Goal: Transaction & Acquisition: Purchase product/service

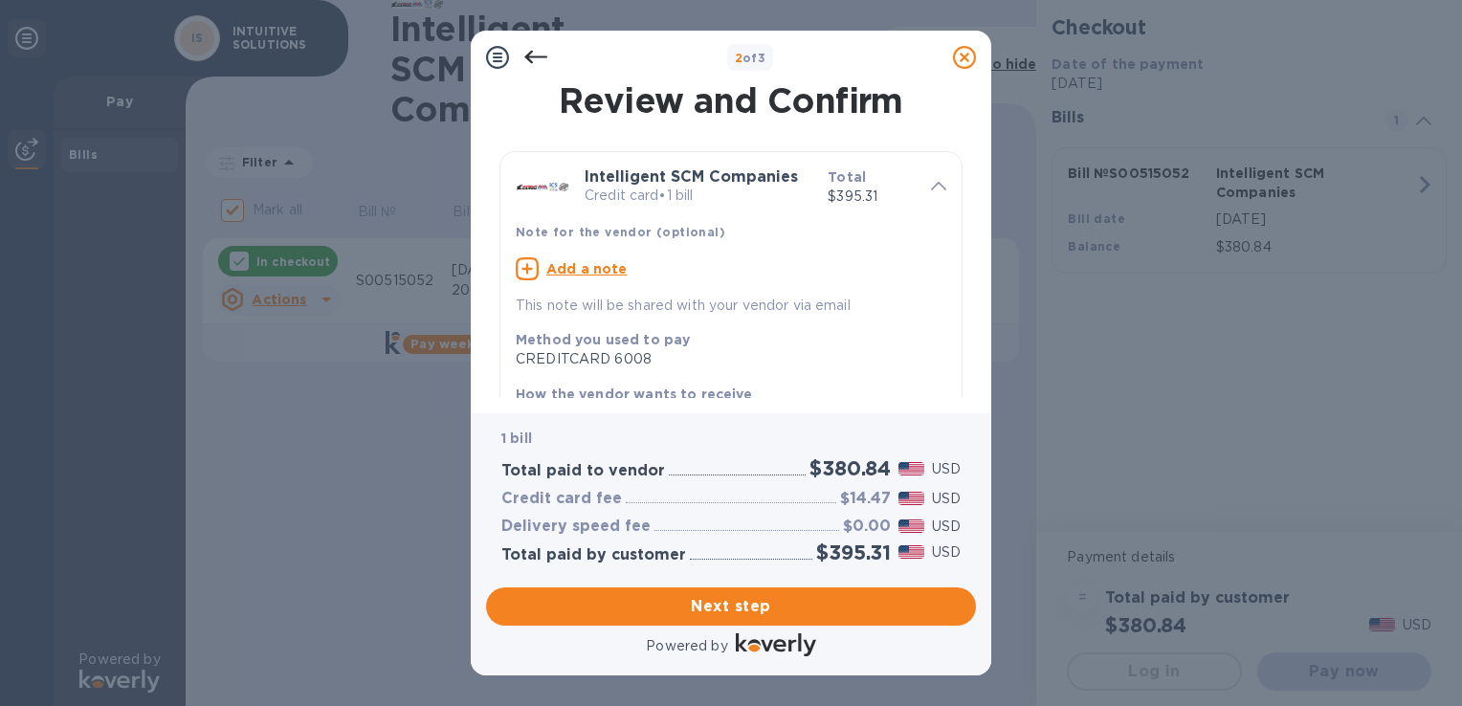
click at [576, 271] on u "Add a note" at bounding box center [586, 268] width 81 height 15
click at [669, 272] on textarea at bounding box center [716, 271] width 400 height 16
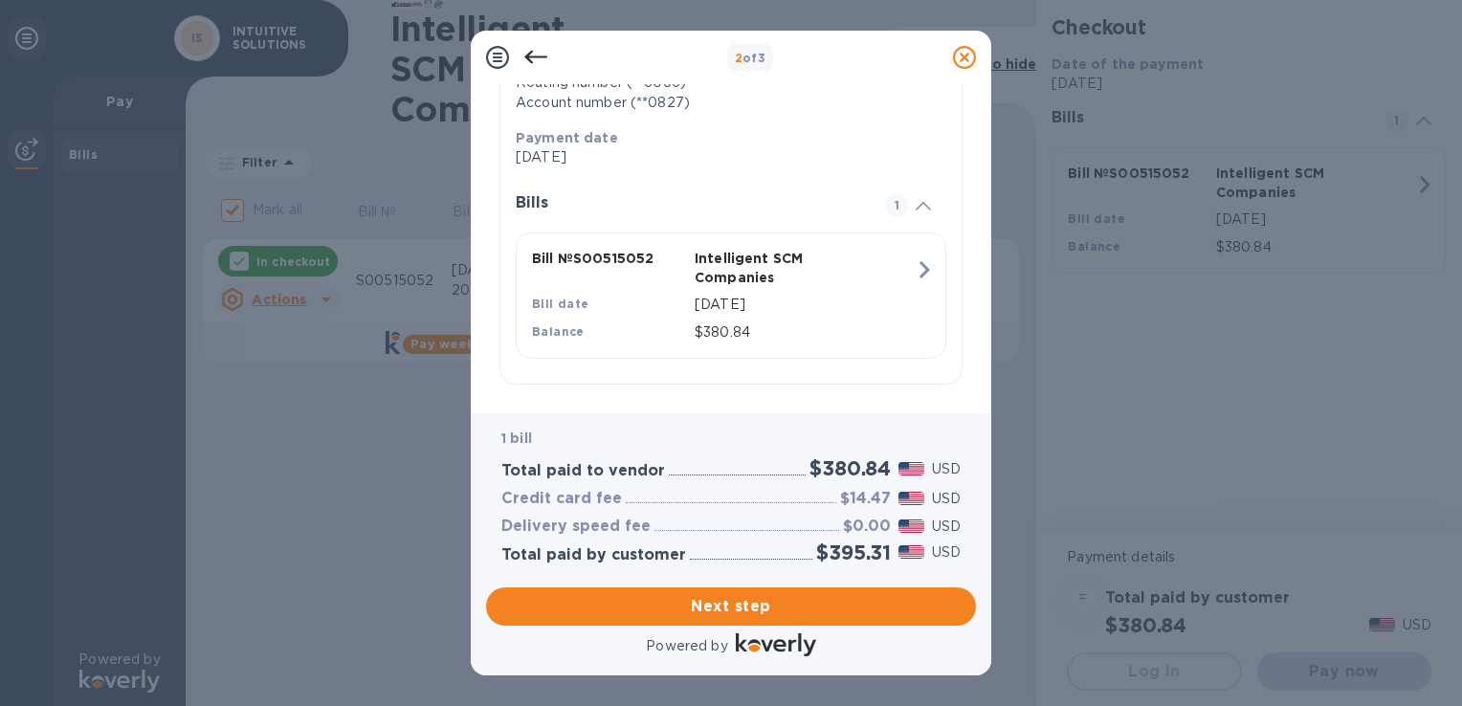
scroll to position [335, 0]
type textarea "PO 2512-0104 INVOICE PAID"
click at [819, 602] on span "Next step" at bounding box center [730, 606] width 459 height 23
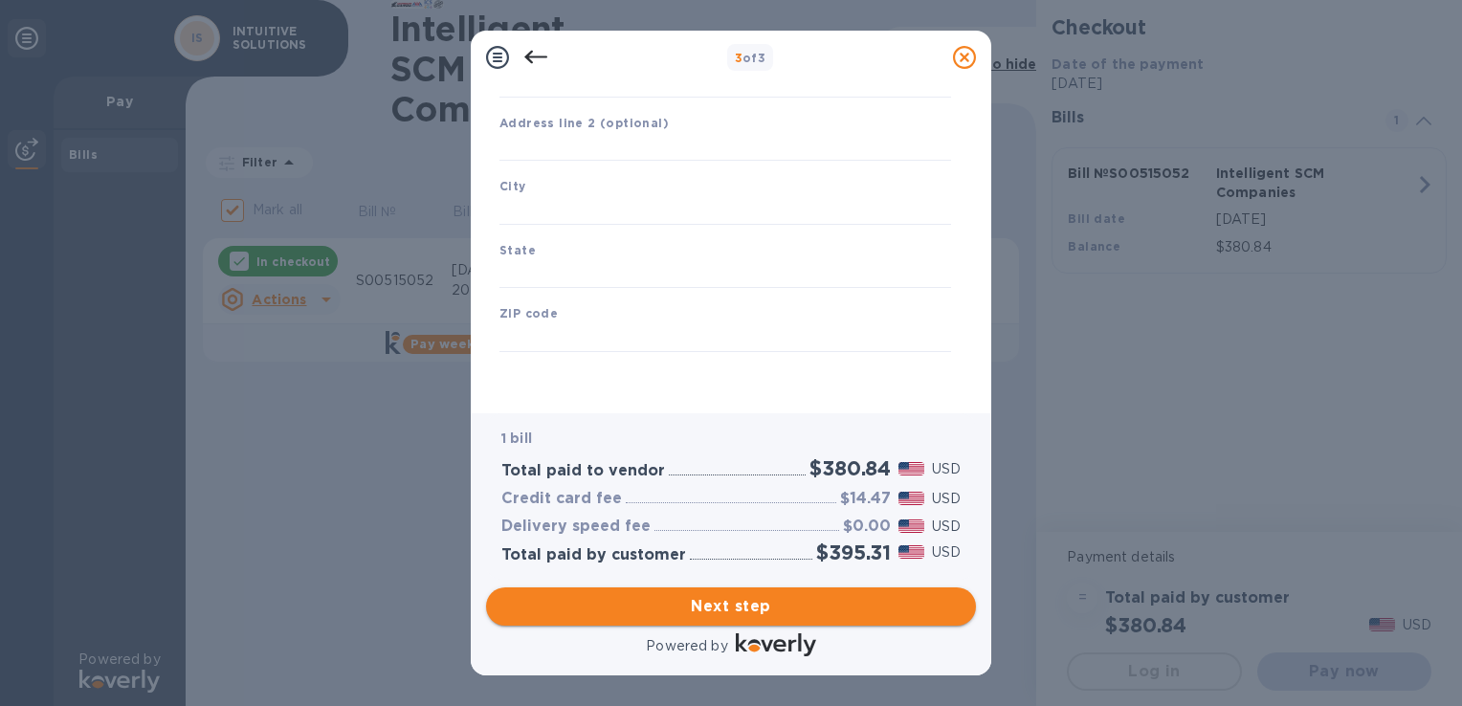
type input "[GEOGRAPHIC_DATA]"
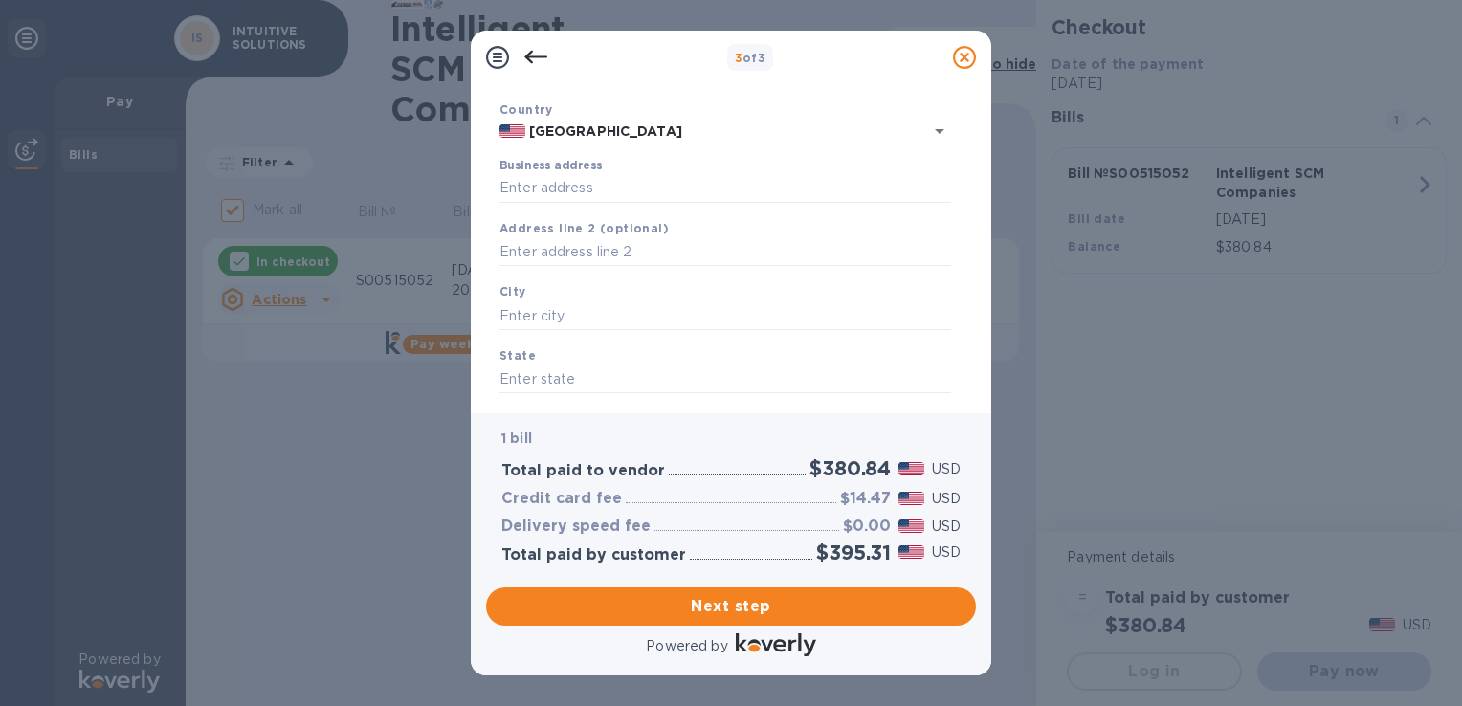
scroll to position [0, 0]
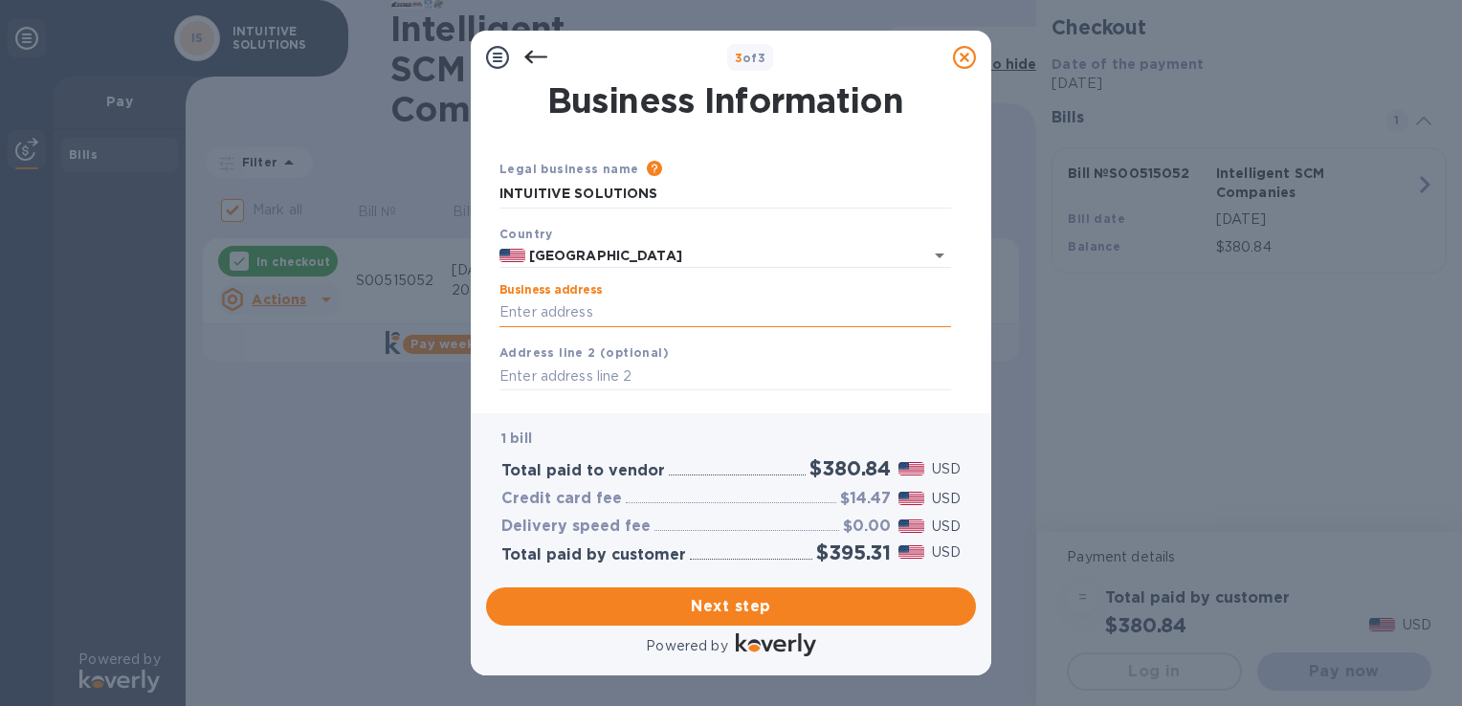
click at [660, 316] on input "Business address" at bounding box center [725, 312] width 452 height 29
type input "[STREET_ADDRESS][PERSON_NAME]"
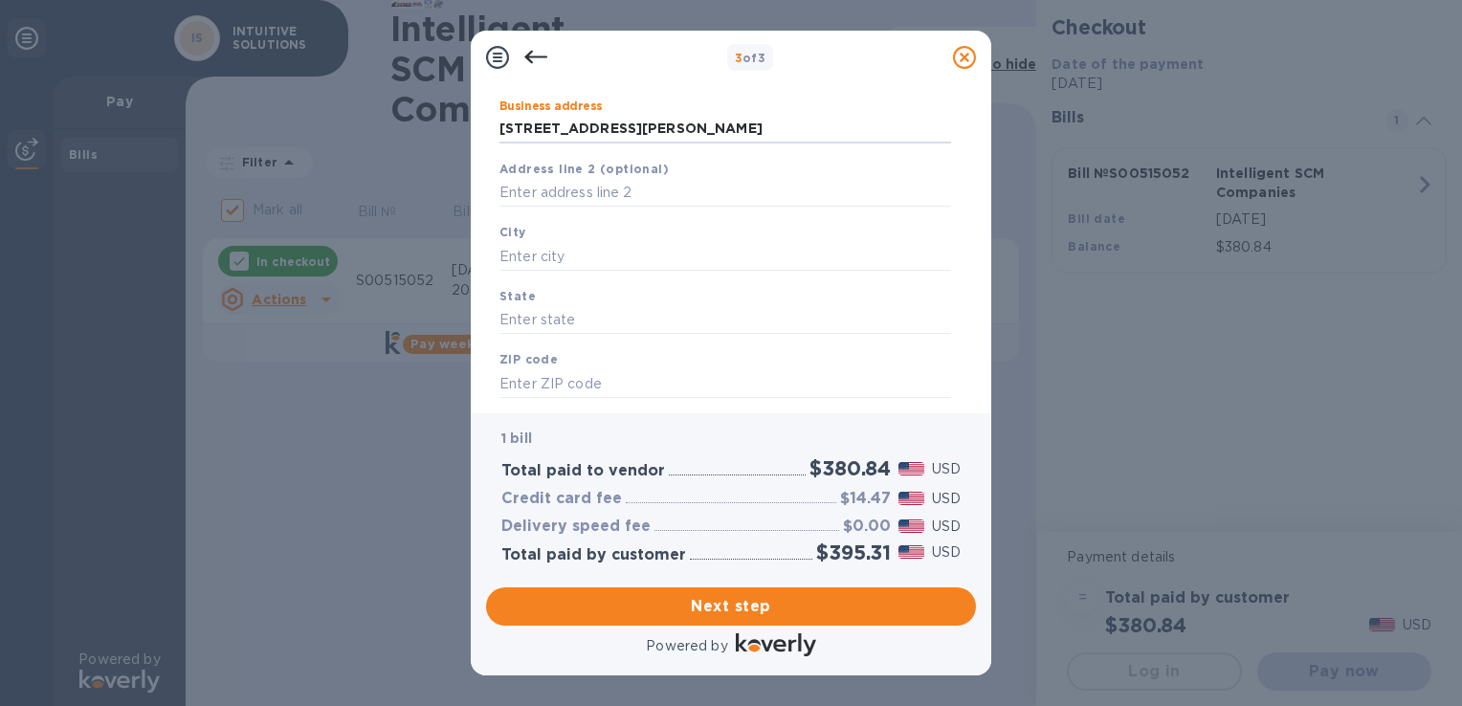
scroll to position [191, 0]
click at [704, 231] on div "City" at bounding box center [725, 239] width 467 height 64
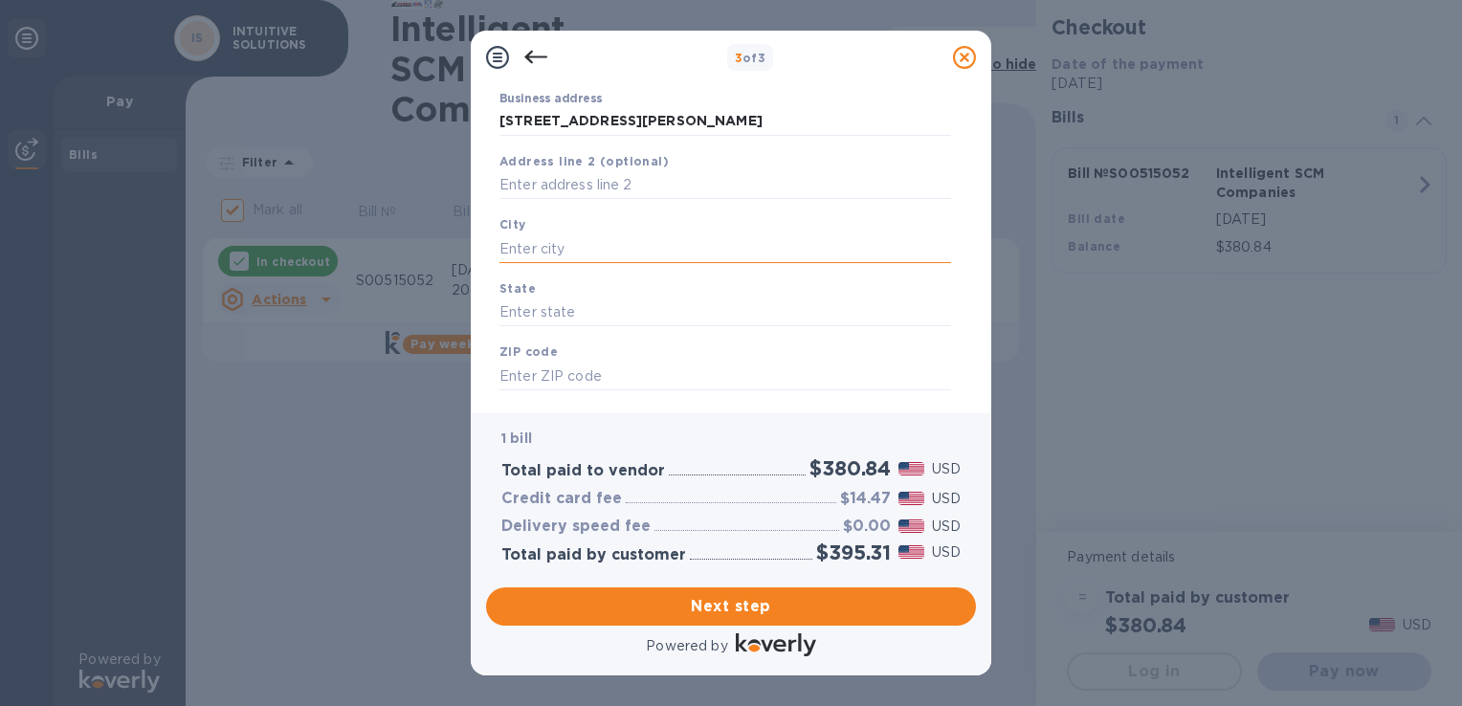
click at [601, 258] on input "text" at bounding box center [725, 248] width 452 height 29
type input "[GEOGRAPHIC_DATA]"
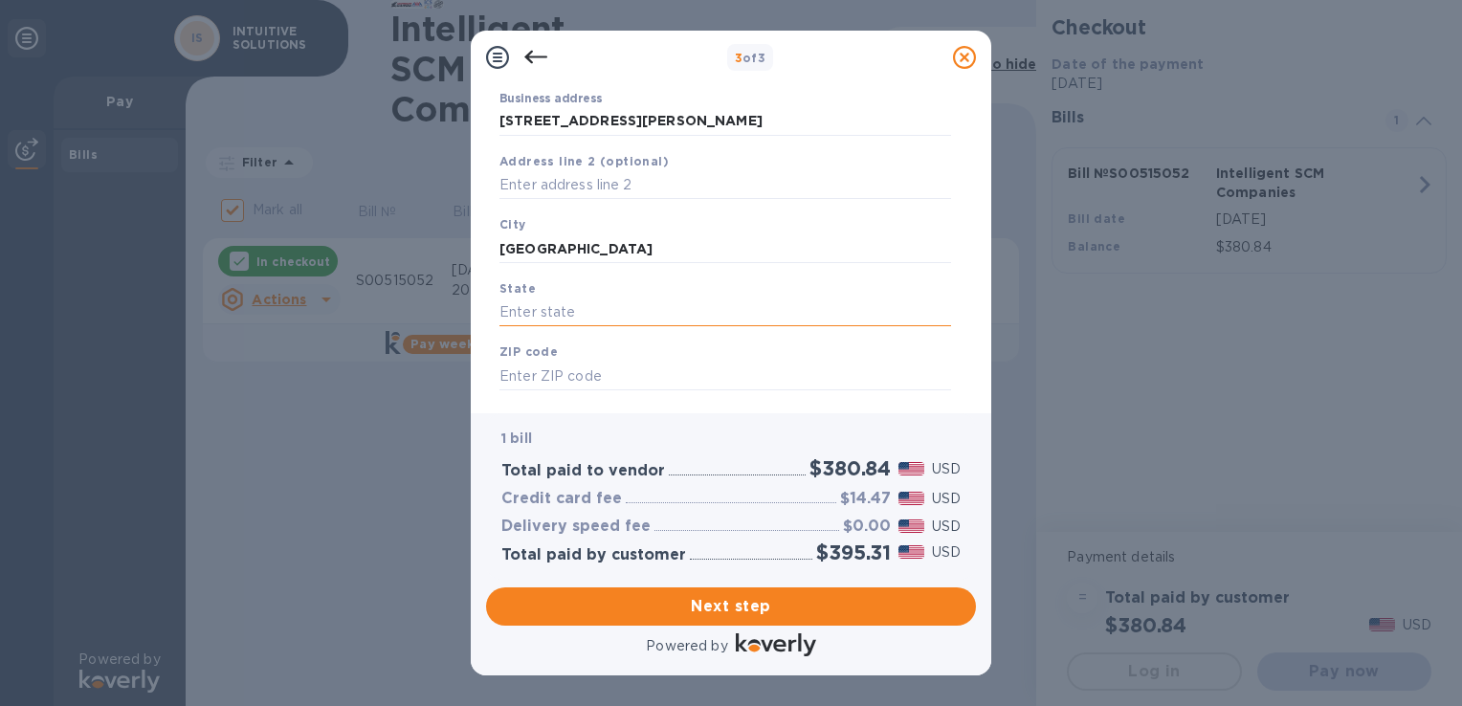
click at [587, 309] on input "text" at bounding box center [725, 312] width 452 height 29
type input "CA"
click at [607, 385] on input "text" at bounding box center [725, 376] width 452 height 29
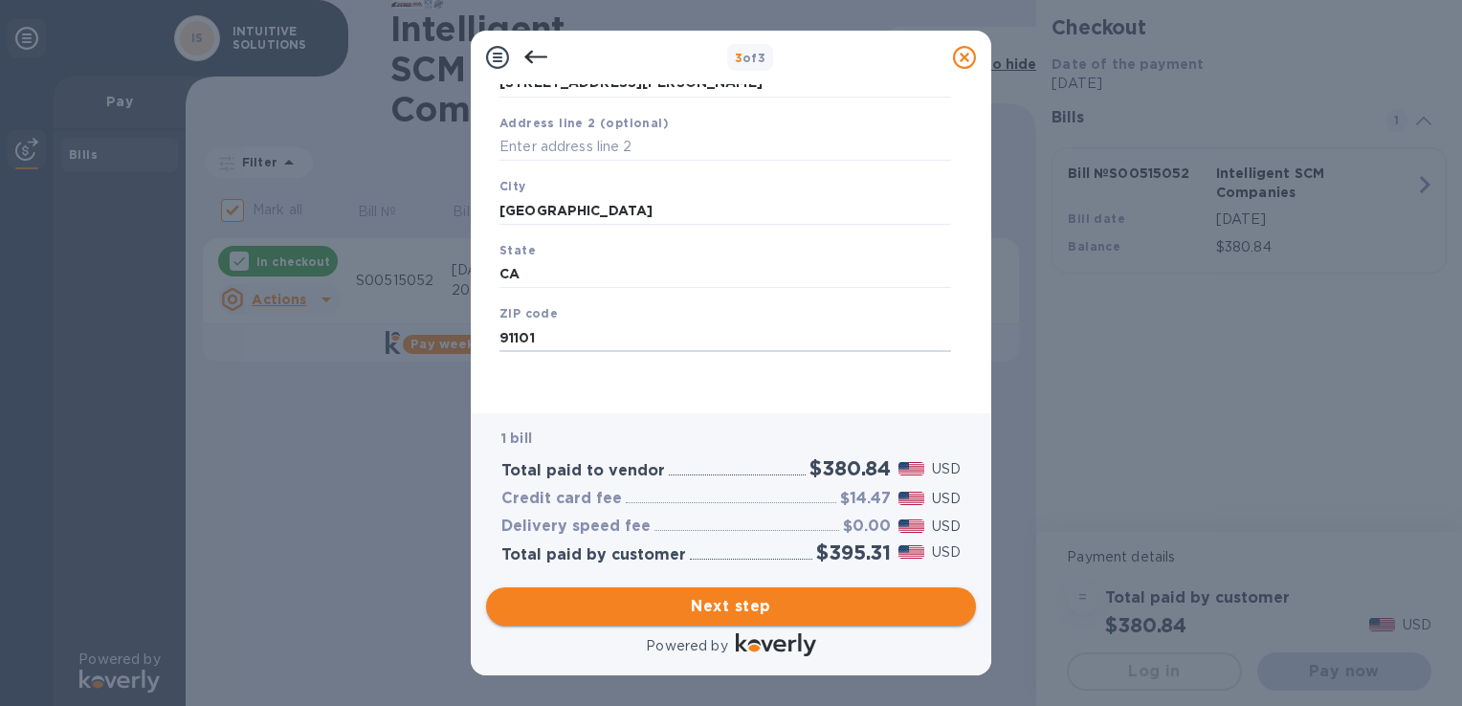
type input "91101"
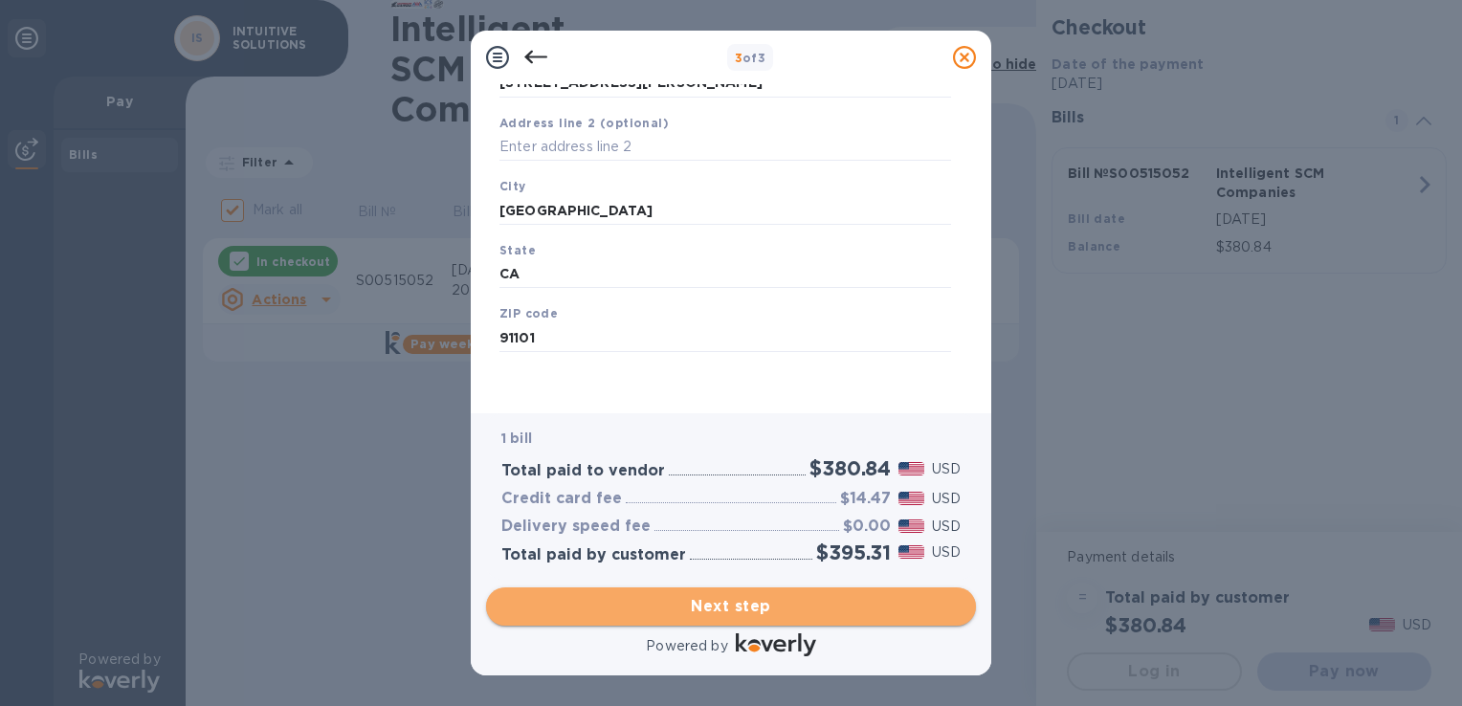
click at [746, 597] on span "Next step" at bounding box center [730, 606] width 459 height 23
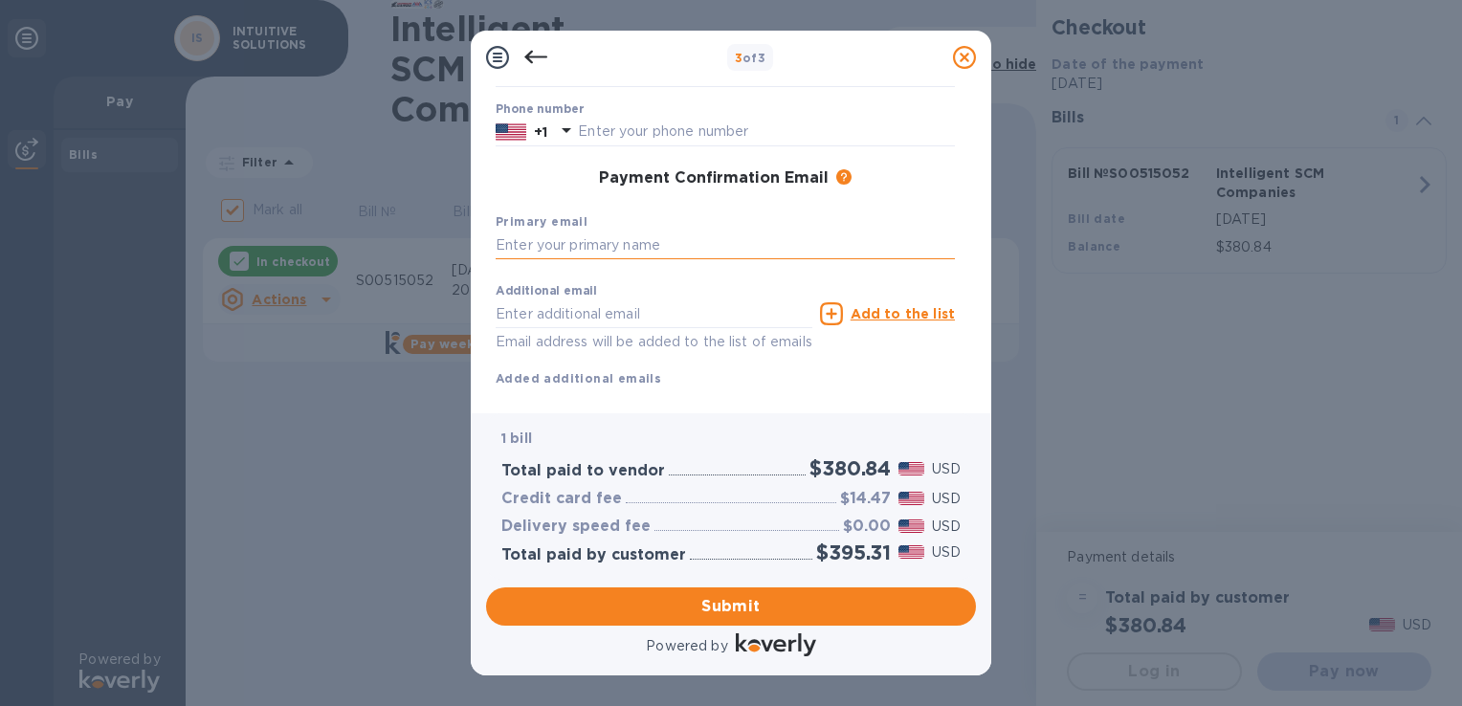
click at [668, 238] on input "text" at bounding box center [725, 245] width 459 height 29
type input "[PERSON_NAME][EMAIL_ADDRESS][DOMAIN_NAME]"
type input "[PERSON_NAME]"
type input "AZIZI"
type input "6263972880"
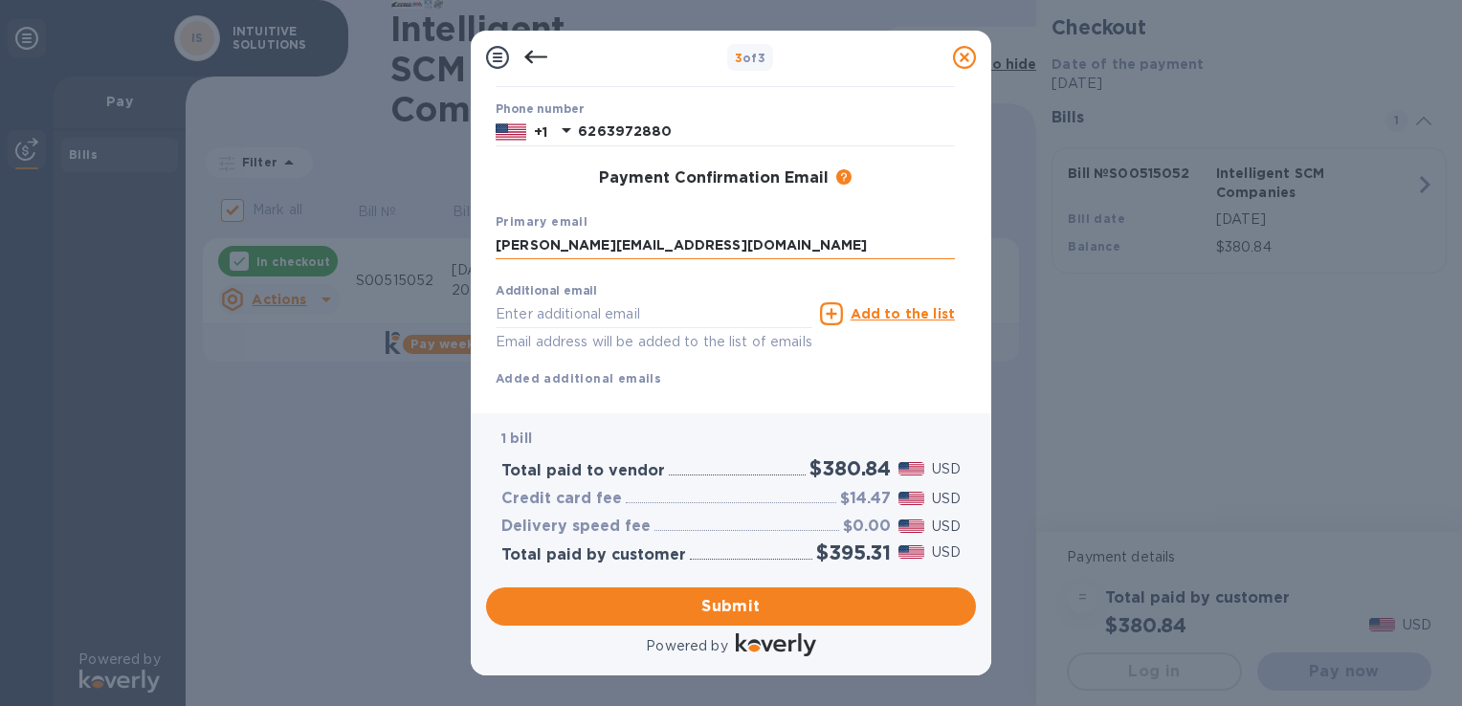
type input "[PERSON_NAME][EMAIL_ADDRESS][PERSON_NAME][DOMAIN_NAME]"
click at [718, 344] on p "Email address will be added to the list of emails" at bounding box center [654, 342] width 317 height 22
click at [887, 312] on u "Add to the list" at bounding box center [902, 313] width 104 height 15
click at [659, 321] on input "text" at bounding box center [654, 313] width 317 height 29
click at [878, 372] on div "Additional email Email address will be added to the list of emails Add to the l…" at bounding box center [725, 351] width 459 height 152
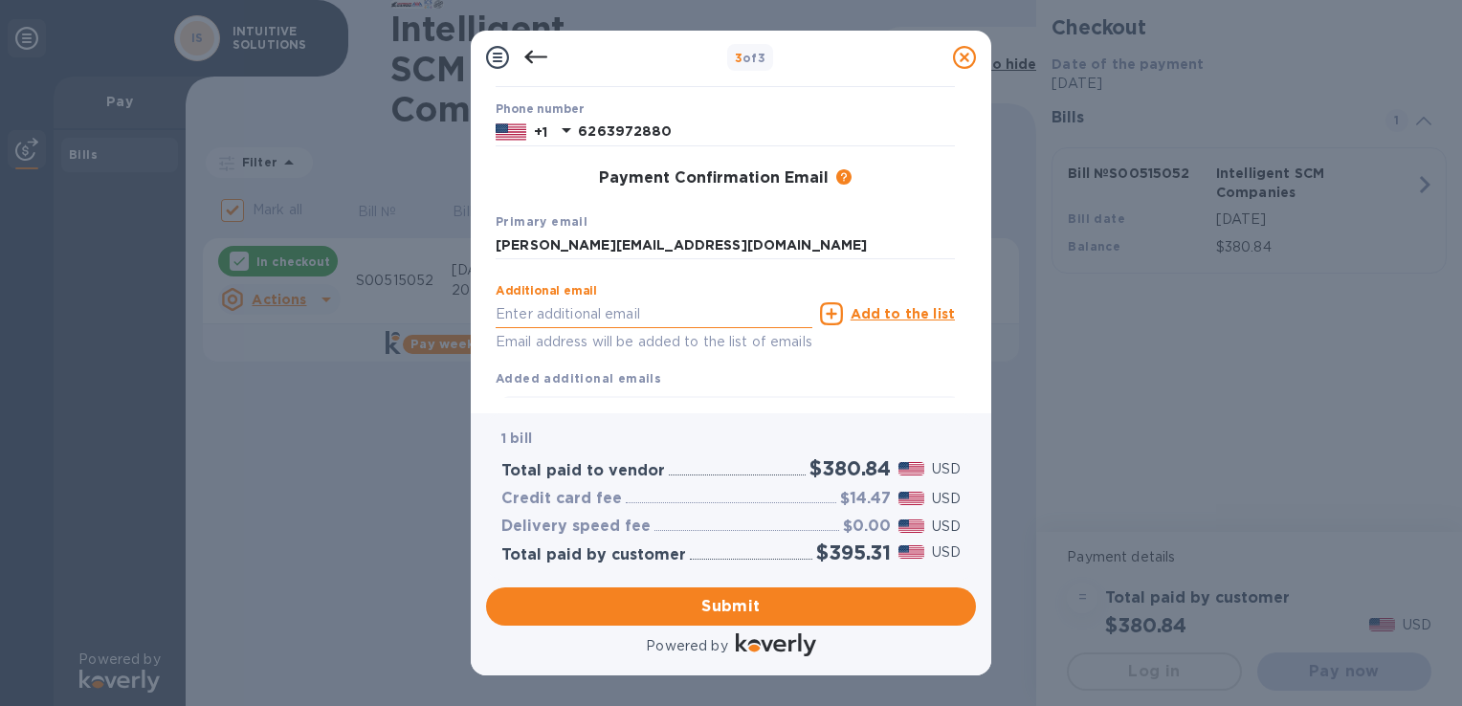
click at [624, 312] on input "text" at bounding box center [654, 313] width 317 height 29
type input "[PERSON_NAME][EMAIL_ADDRESS][PERSON_NAME][DOMAIN_NAME]"
click at [849, 416] on div "1 bill Total paid to vendor $380.84 USD Credit card fee $14.47 USD Delivery spe…" at bounding box center [731, 495] width 490 height 165
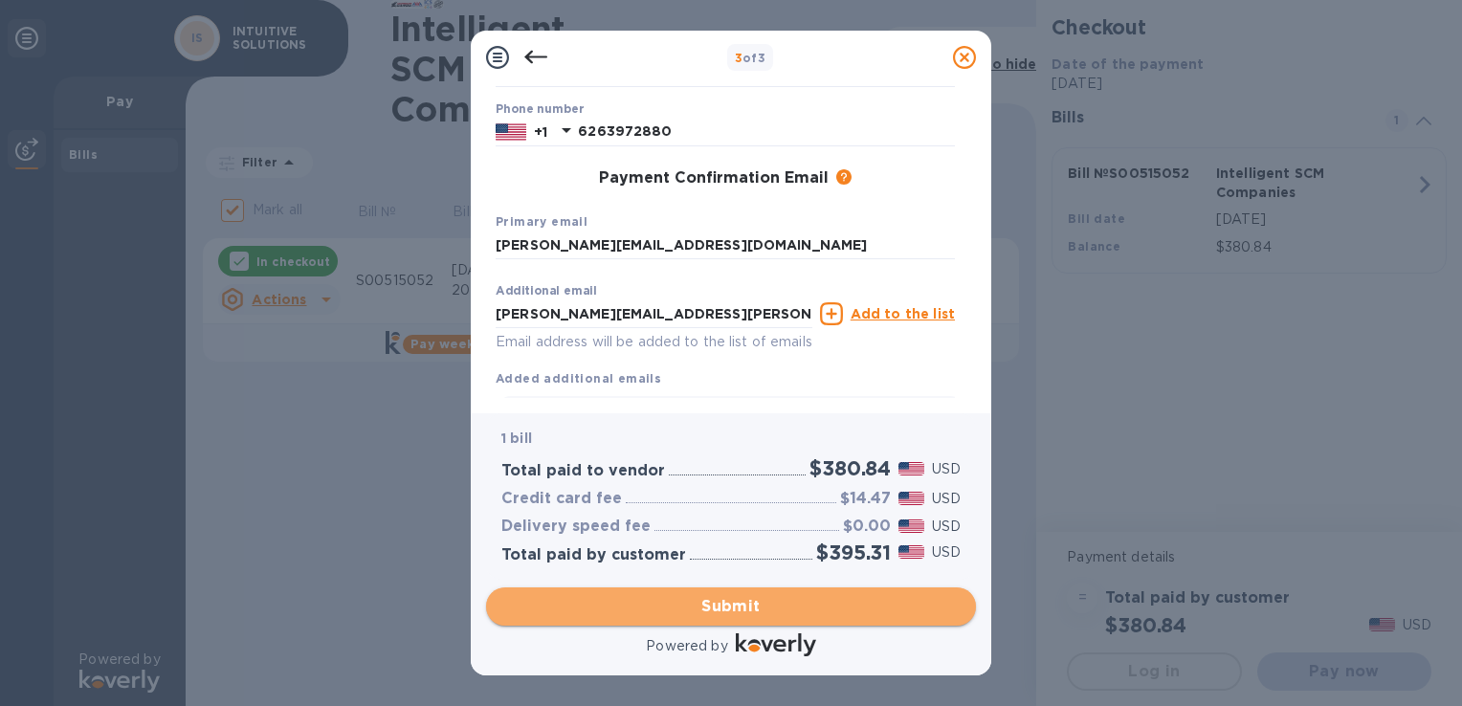
click at [788, 606] on span "Submit" at bounding box center [730, 606] width 459 height 23
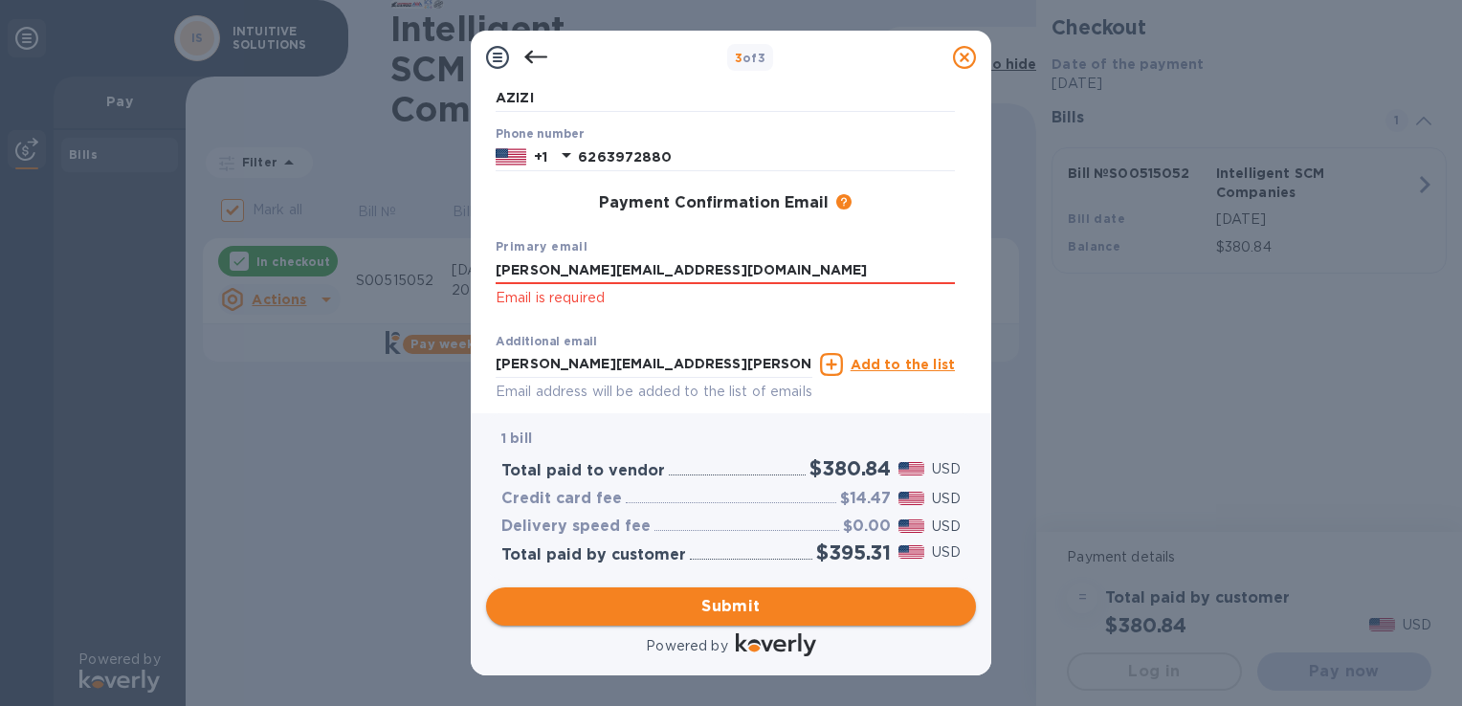
scroll to position [256, 0]
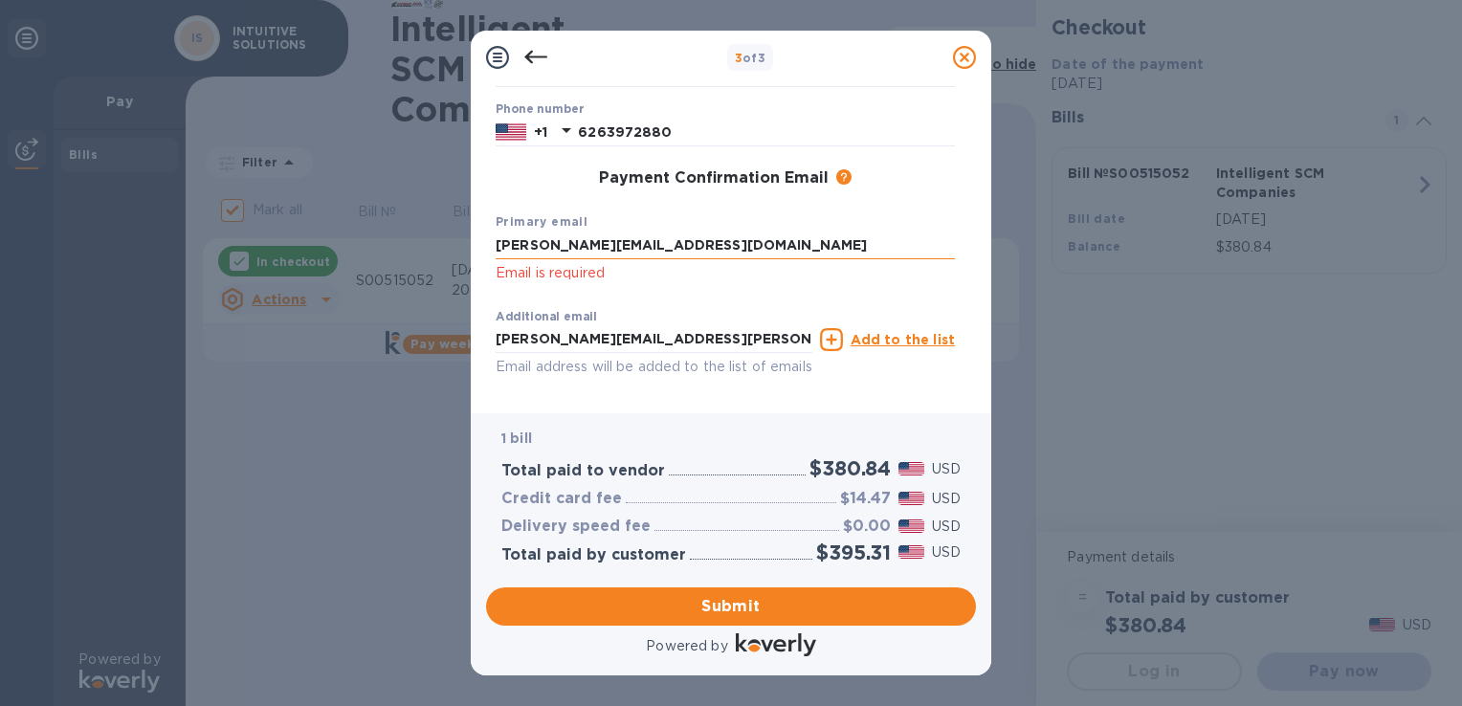
click at [742, 231] on div "Primary email [PERSON_NAME][EMAIL_ADDRESS][DOMAIN_NAME] Email is required" at bounding box center [725, 248] width 474 height 89
click at [623, 249] on input "[PERSON_NAME][EMAIL_ADDRESS][DOMAIN_NAME]" at bounding box center [725, 245] width 459 height 29
click at [581, 289] on div "Primary email [PERSON_NAME][EMAIL_ADDRESS][DOMAIN_NAME] Email is required" at bounding box center [725, 248] width 474 height 89
click p "Email is required"
click at [698, 243] on input "[PERSON_NAME][EMAIL_ADDRESS][DOMAIN_NAME]" at bounding box center [725, 245] width 459 height 29
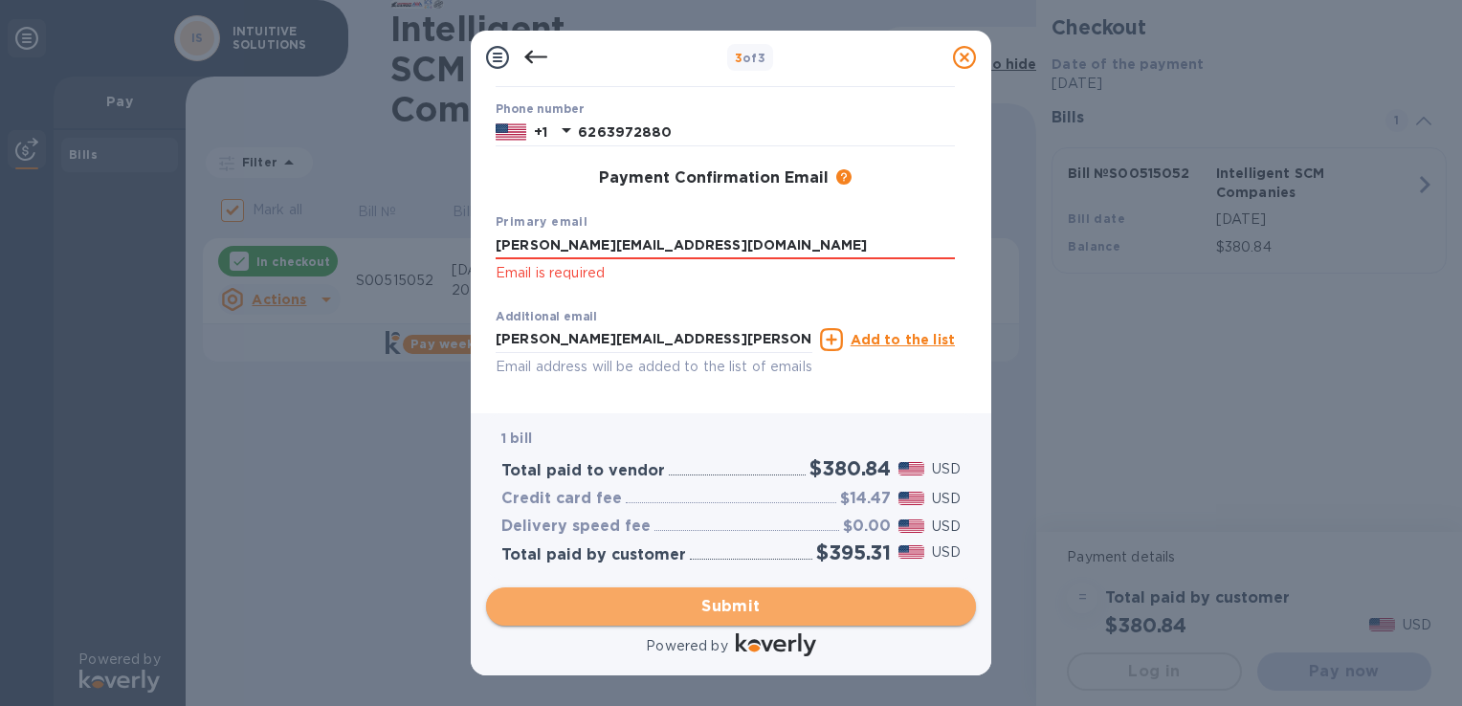
click at [731, 600] on span "Submit" at bounding box center [730, 606] width 459 height 23
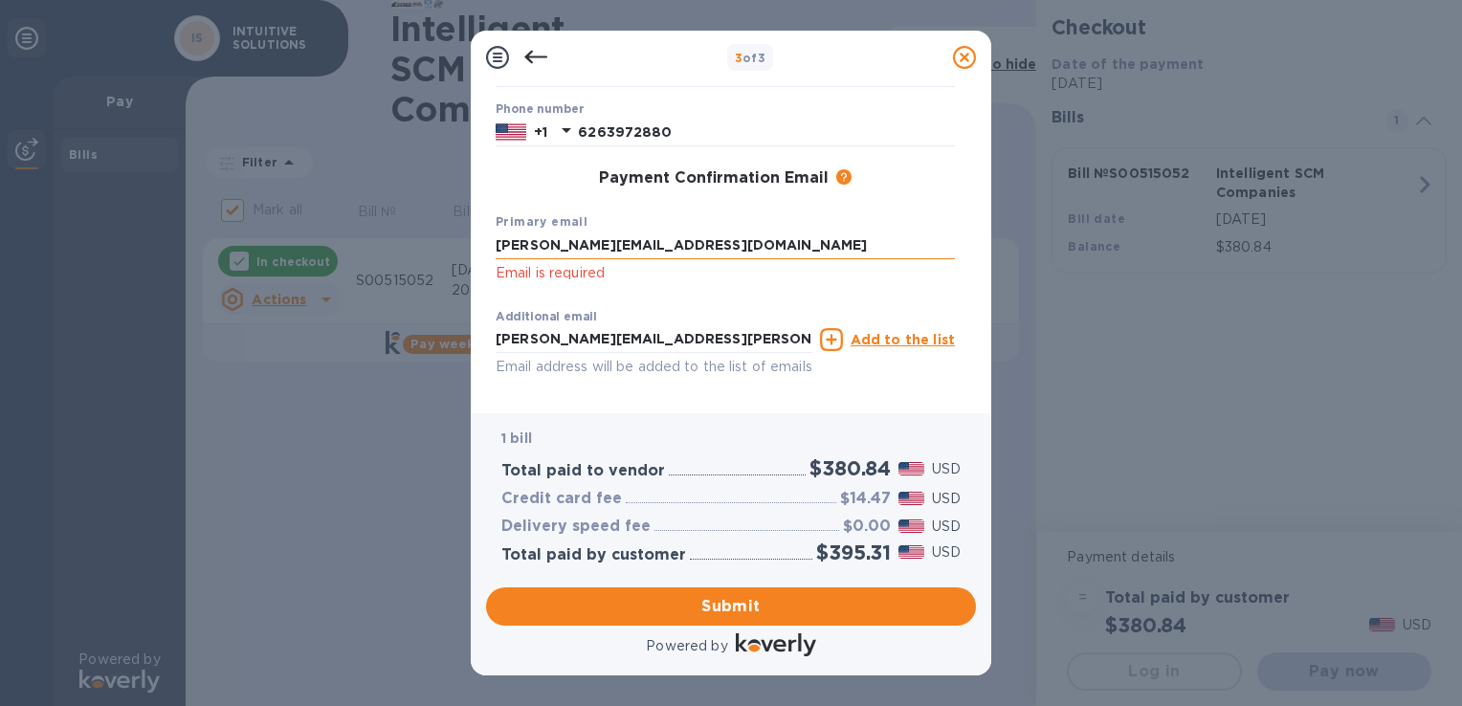
click at [734, 241] on input "[PERSON_NAME][EMAIL_ADDRESS][DOMAIN_NAME]" at bounding box center [725, 245] width 459 height 29
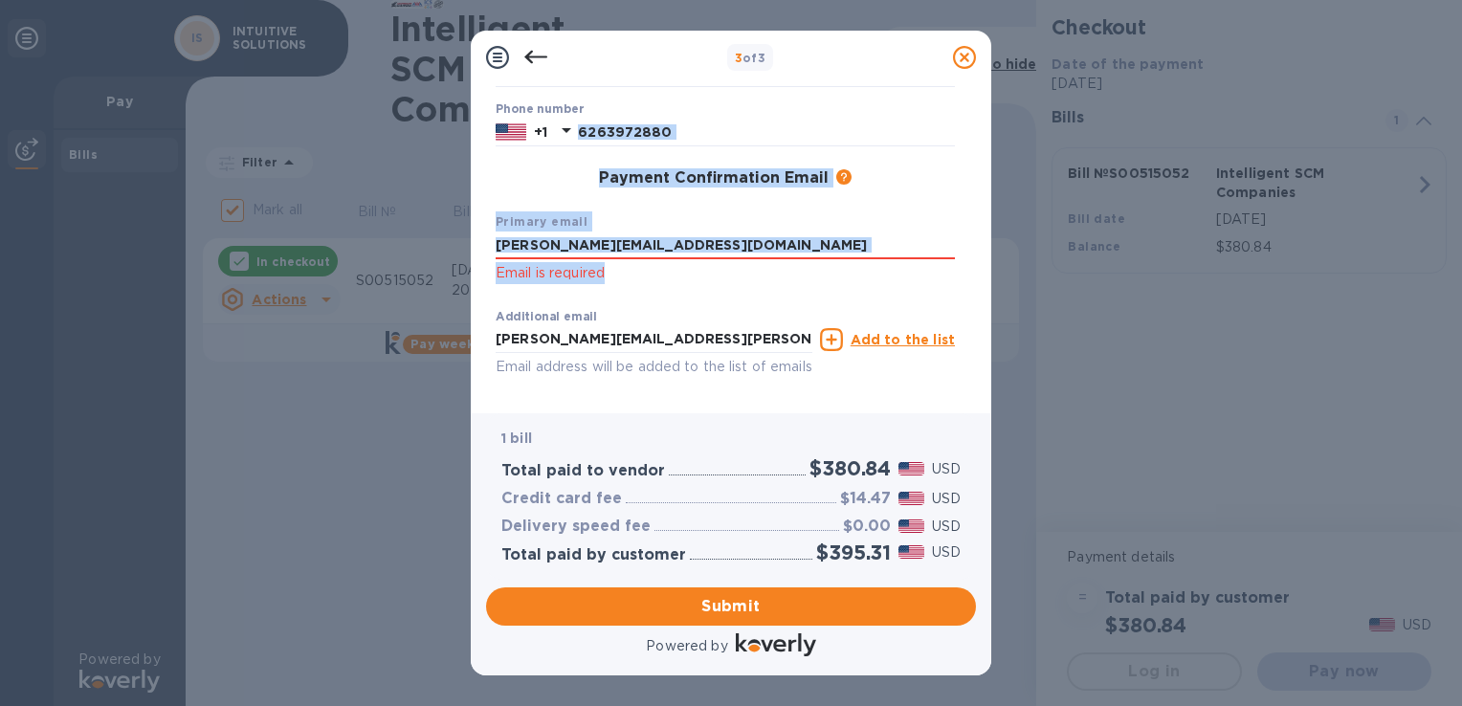
drag, startPoint x: 965, startPoint y: 241, endPoint x: 971, endPoint y: 127, distance: 114.0
click at [971, 127] on div "Payment Contact Information First name MARK First name is a required field Last…" at bounding box center [731, 241] width 490 height 314
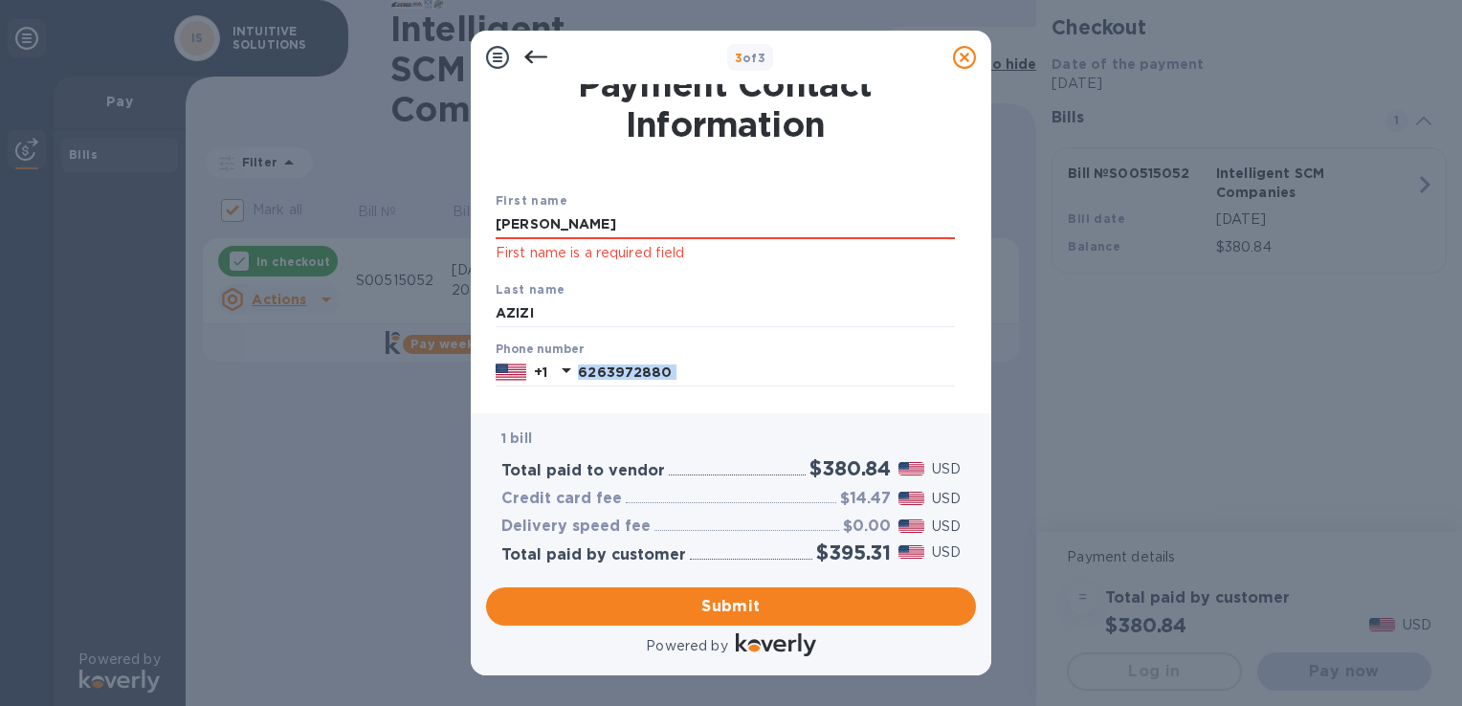
scroll to position [0, 0]
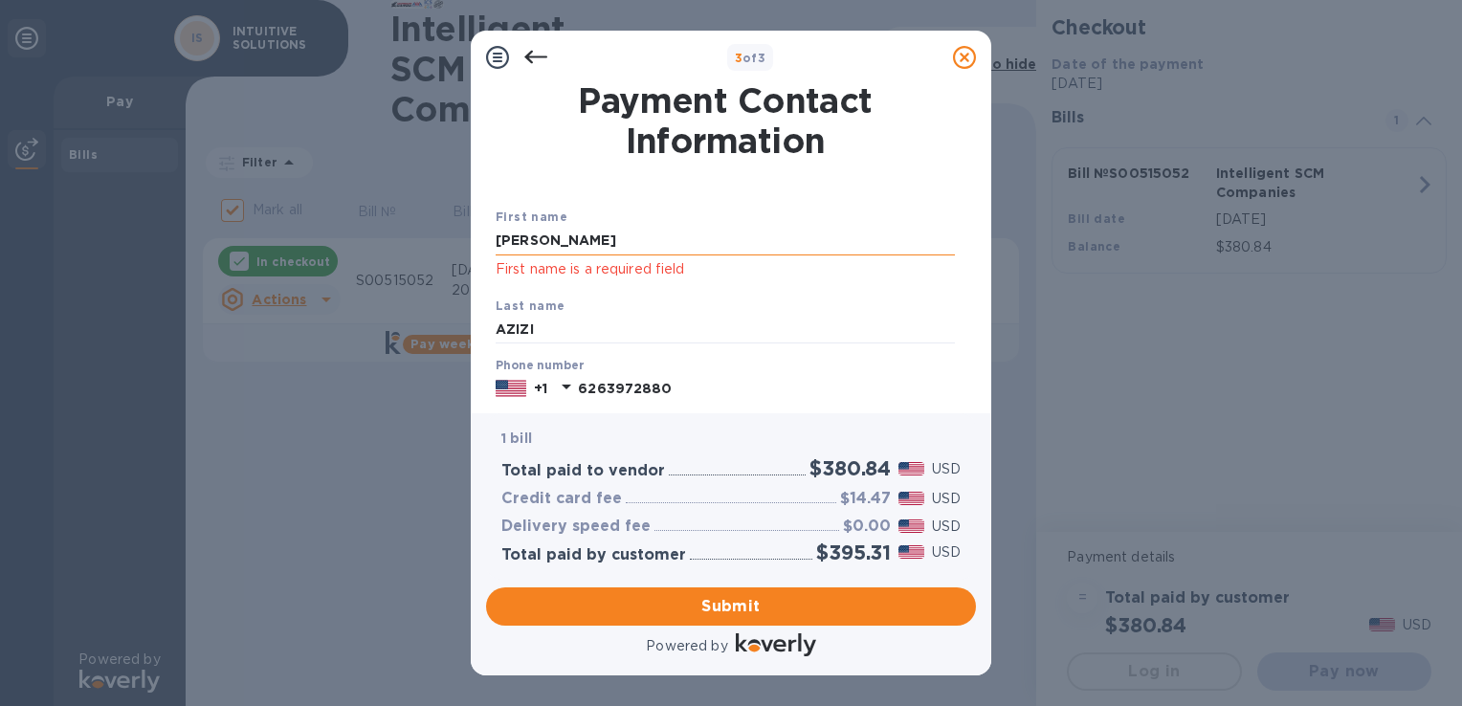
click at [650, 237] on input "[PERSON_NAME]" at bounding box center [725, 241] width 459 height 29
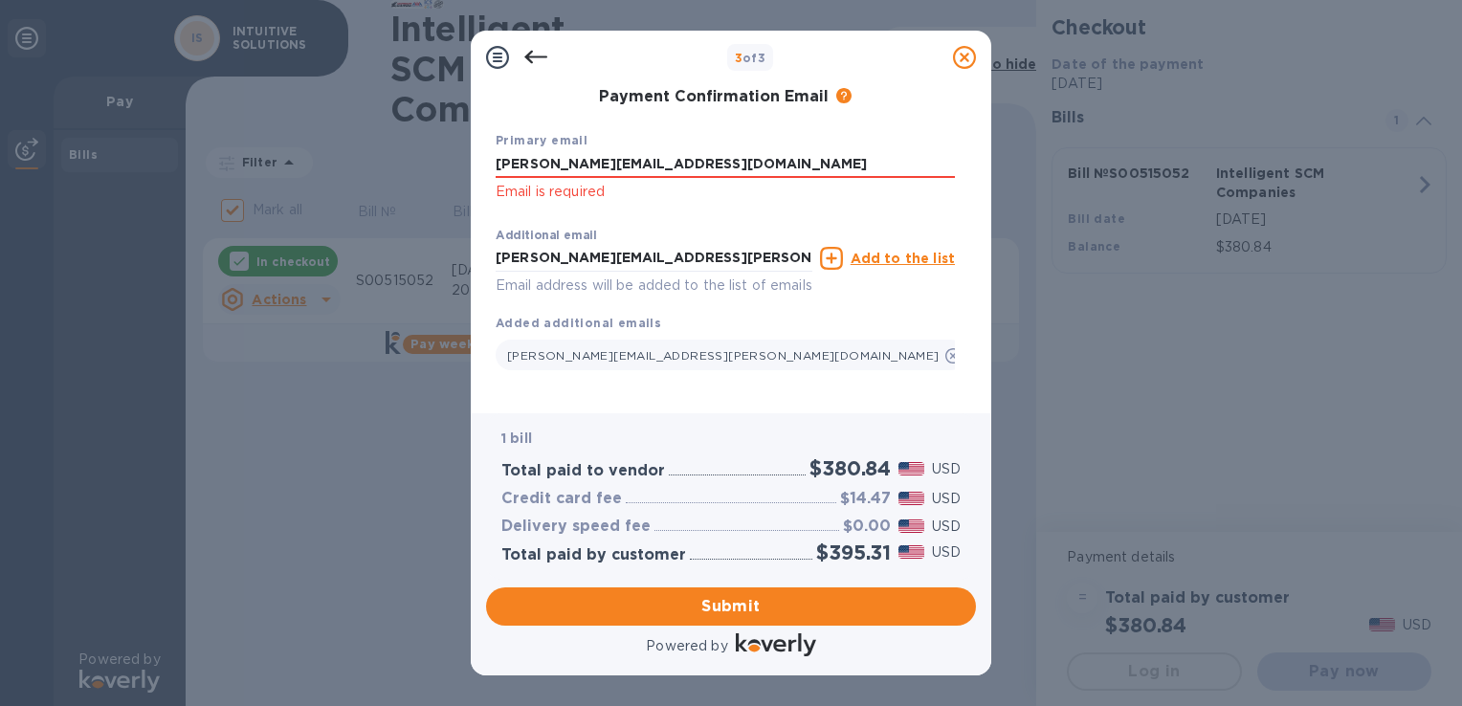
scroll to position [364, 0]
click at [765, 603] on span "Submit" at bounding box center [730, 606] width 459 height 23
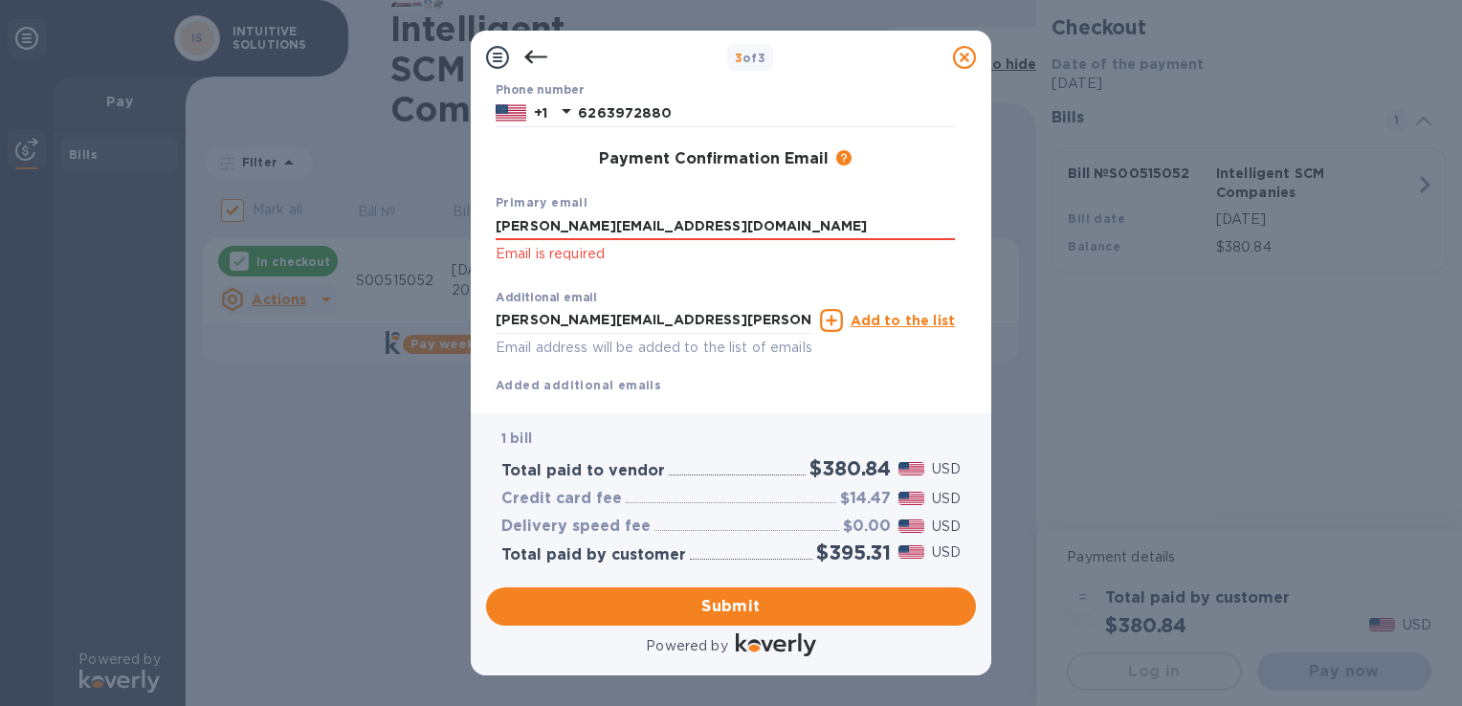
scroll to position [0, 0]
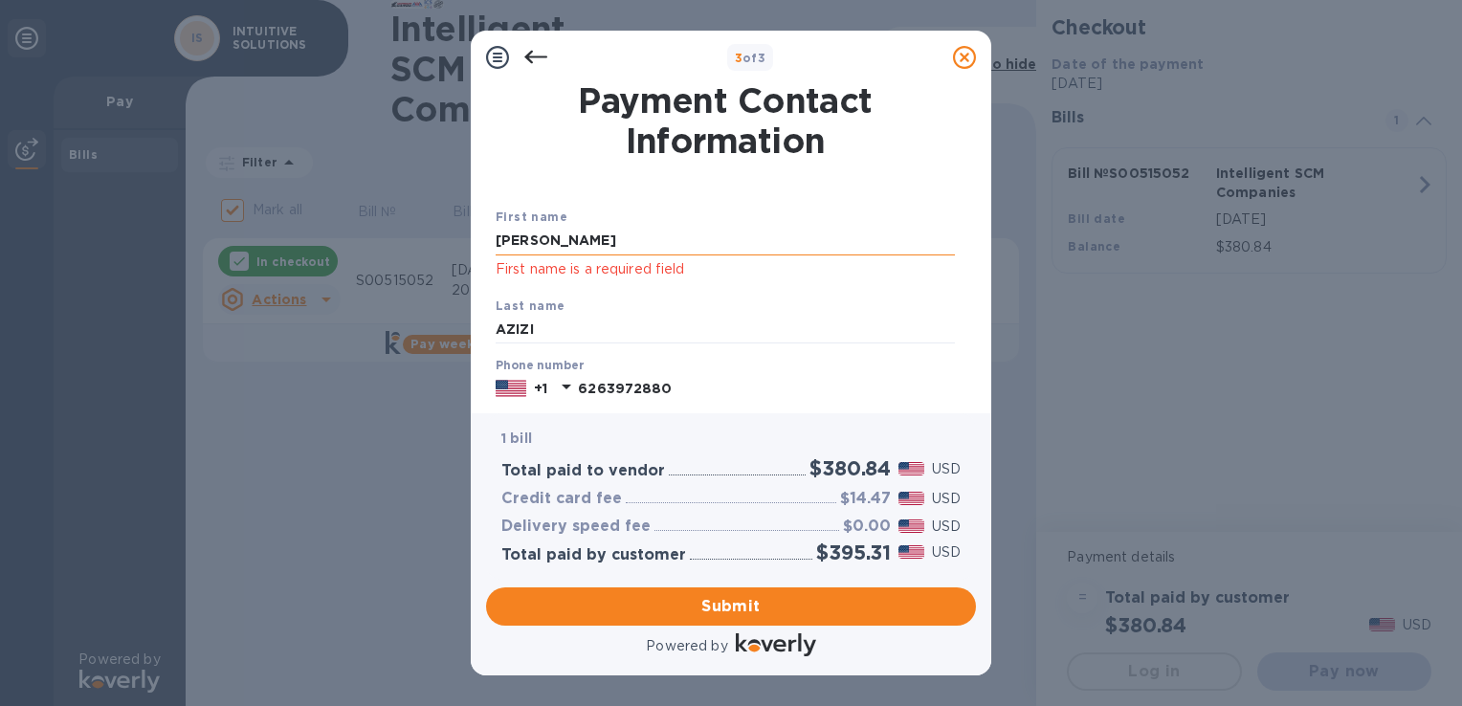
click at [590, 233] on input "[PERSON_NAME]" at bounding box center [725, 241] width 459 height 29
click at [601, 231] on input "[PERSON_NAME]" at bounding box center [725, 241] width 459 height 29
click at [909, 304] on div "Last name [PERSON_NAME]" at bounding box center [725, 320] width 474 height 64
drag, startPoint x: 559, startPoint y: 237, endPoint x: 370, endPoint y: 237, distance: 188.4
click at [370, 237] on div "3 of 3 Payment Contact Information First name [PERSON_NAME] First name is a req…" at bounding box center [731, 353] width 1462 height 706
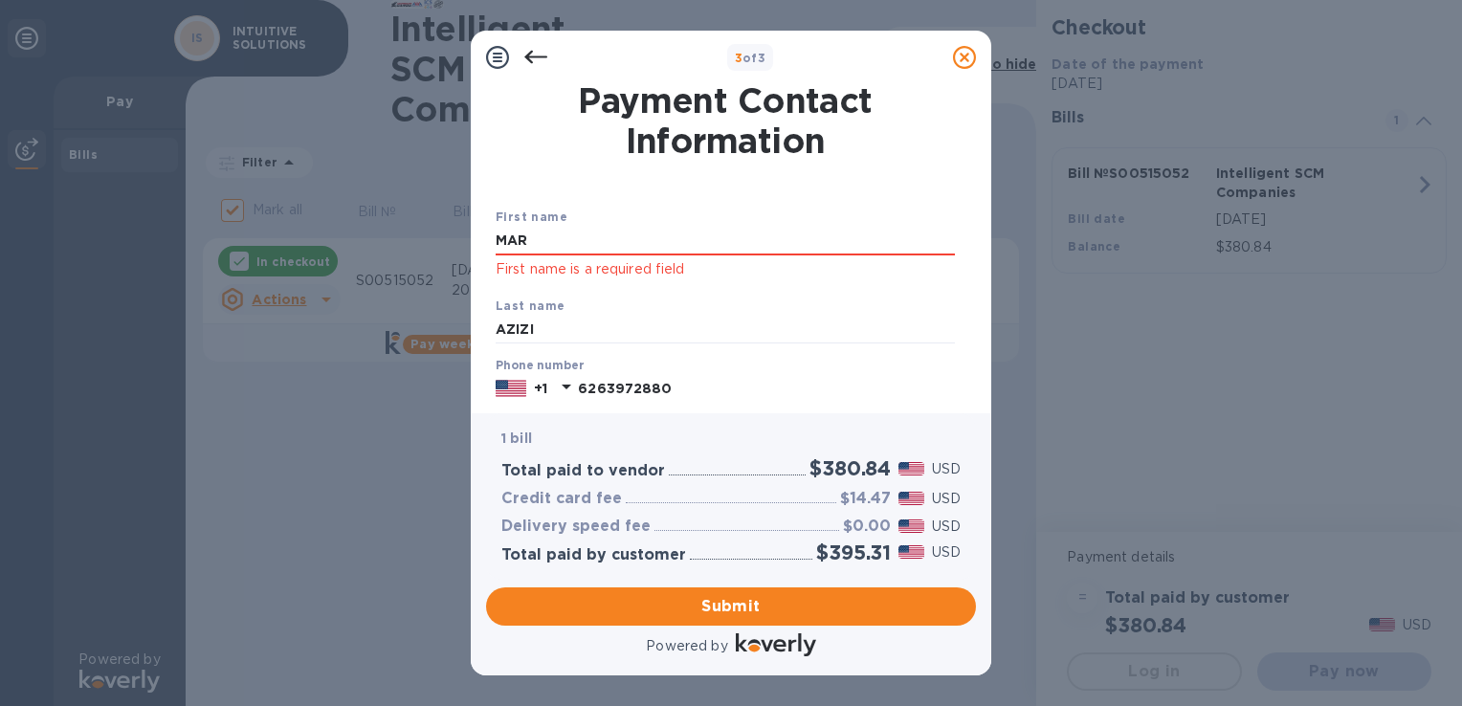
type input "[PERSON_NAME]"
click at [869, 298] on div "Last name [PERSON_NAME]" at bounding box center [725, 320] width 474 height 64
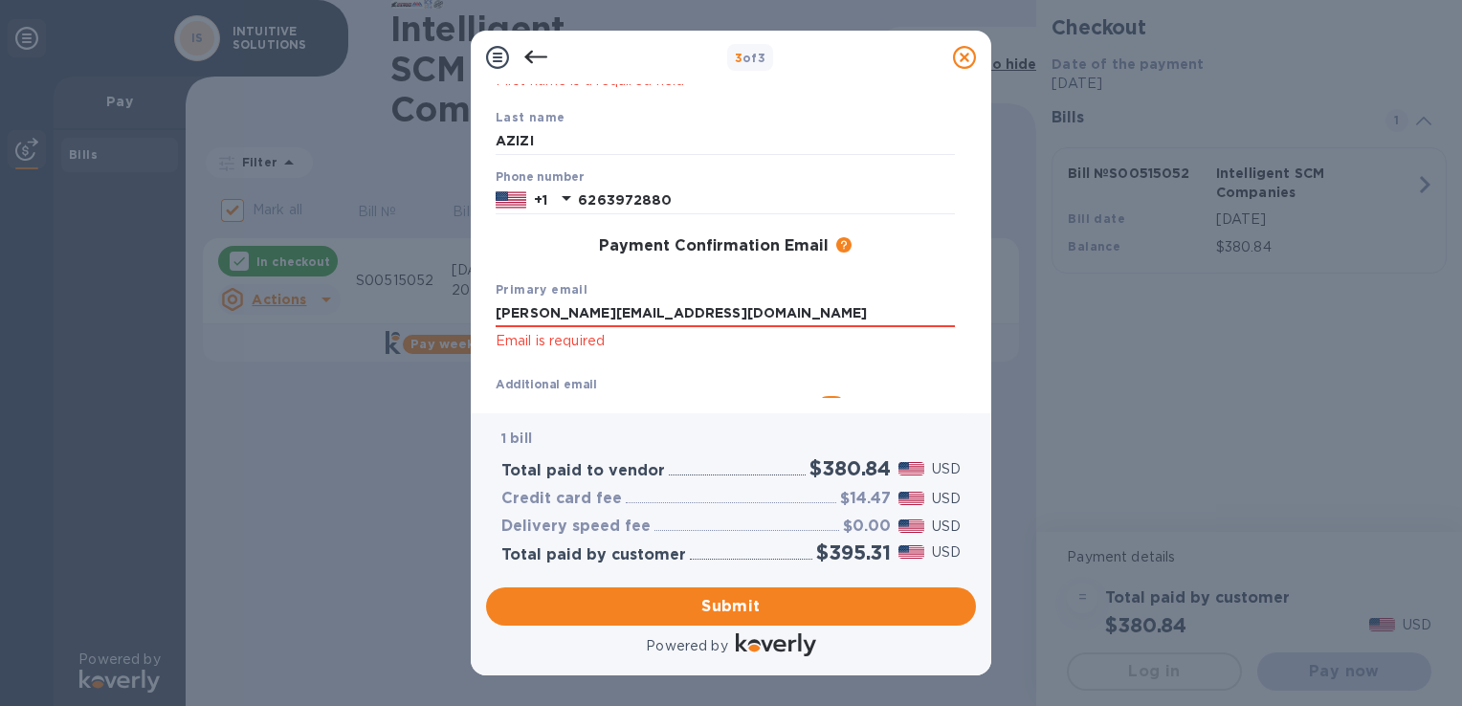
scroll to position [191, 0]
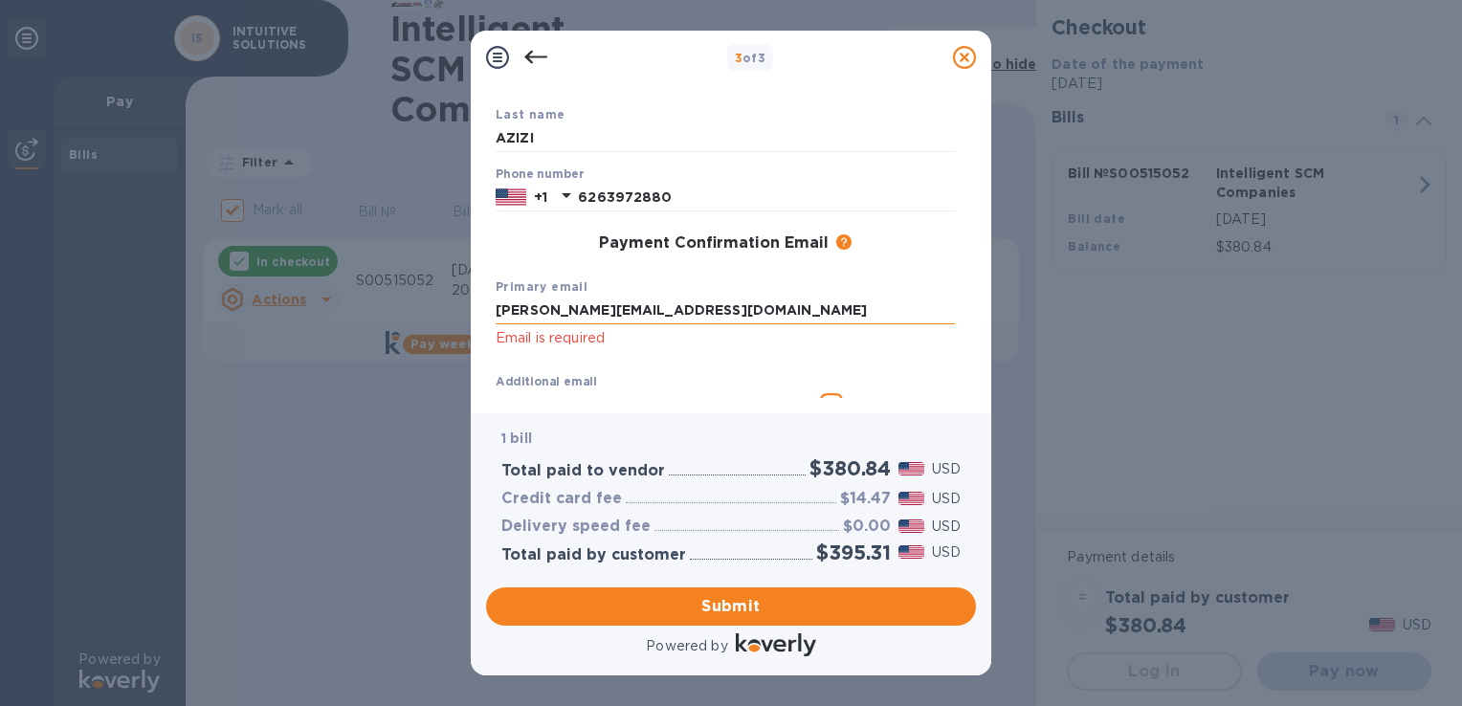
click at [700, 321] on input "[PERSON_NAME][EMAIL_ADDRESS][DOMAIN_NAME]" at bounding box center [725, 311] width 459 height 29
drag, startPoint x: 704, startPoint y: 316, endPoint x: 446, endPoint y: 320, distance: 258.3
click at [446, 320] on div "3 of 3 Payment Contact Information First name [PERSON_NAME] First name is a req…" at bounding box center [731, 353] width 1462 height 706
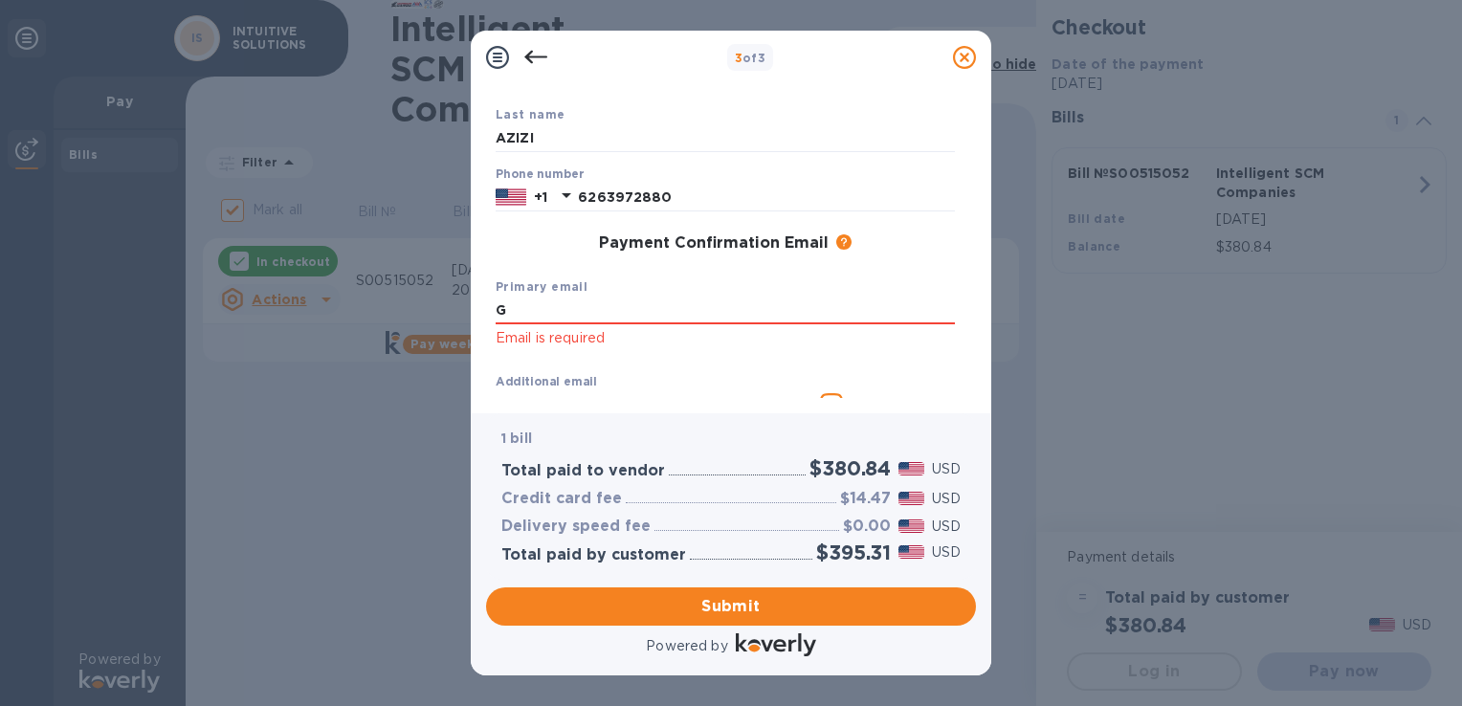
click at [616, 355] on div "Primary email G Email is required" at bounding box center [725, 313] width 474 height 89
click at [624, 308] on input "G" at bounding box center [725, 311] width 459 height 29
type input "[PERSON_NAME][EMAIL_ADDRESS][DOMAIN_NAME]"
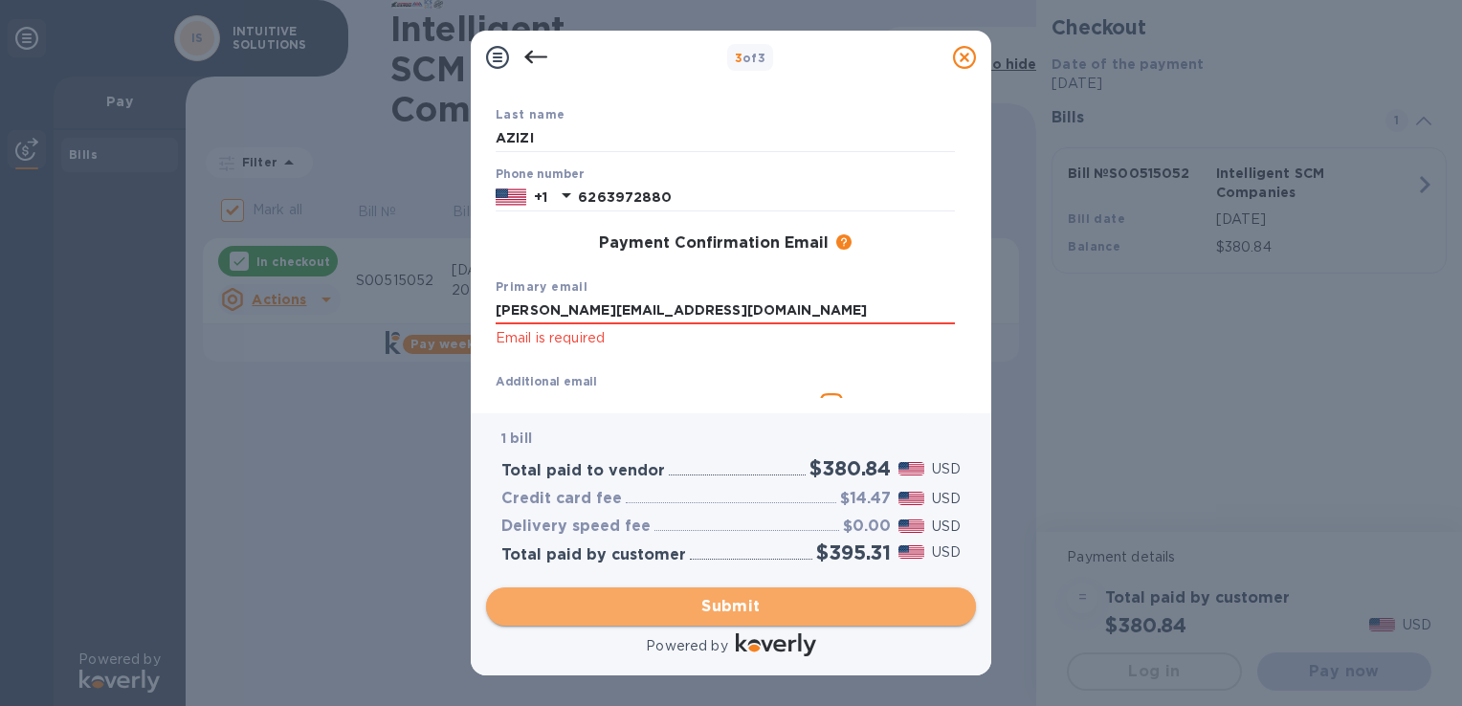
click at [801, 613] on span "Submit" at bounding box center [730, 606] width 459 height 23
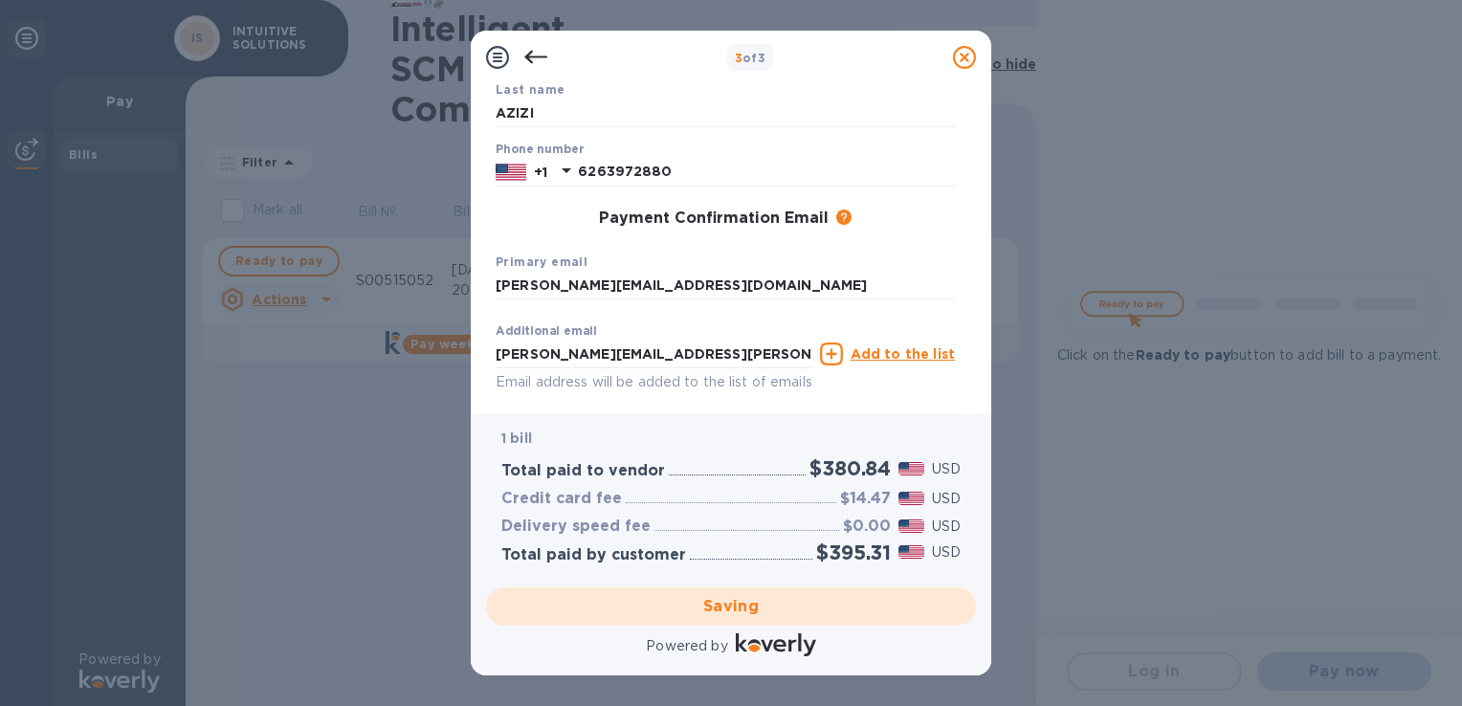
checkbox input "false"
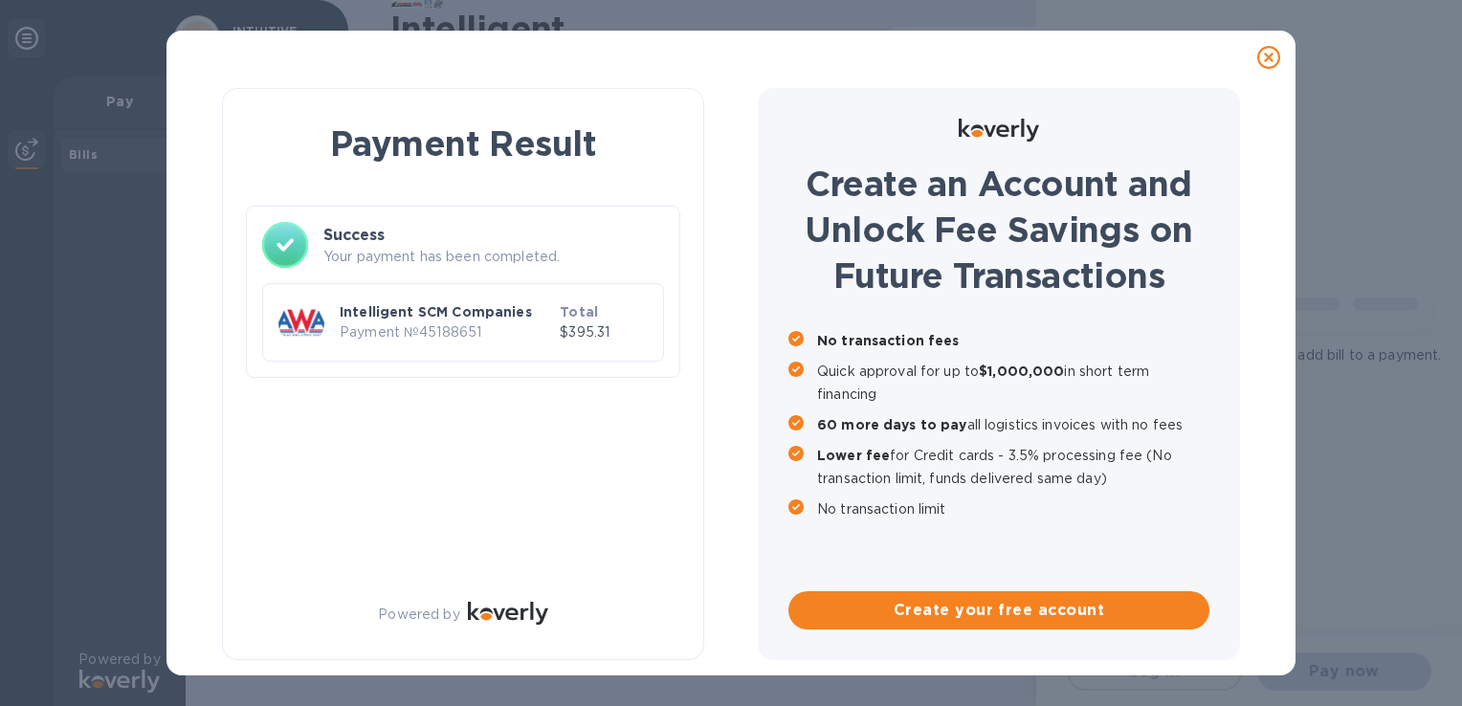
scroll to position [0, 0]
